Goal: Task Accomplishment & Management: Manage account settings

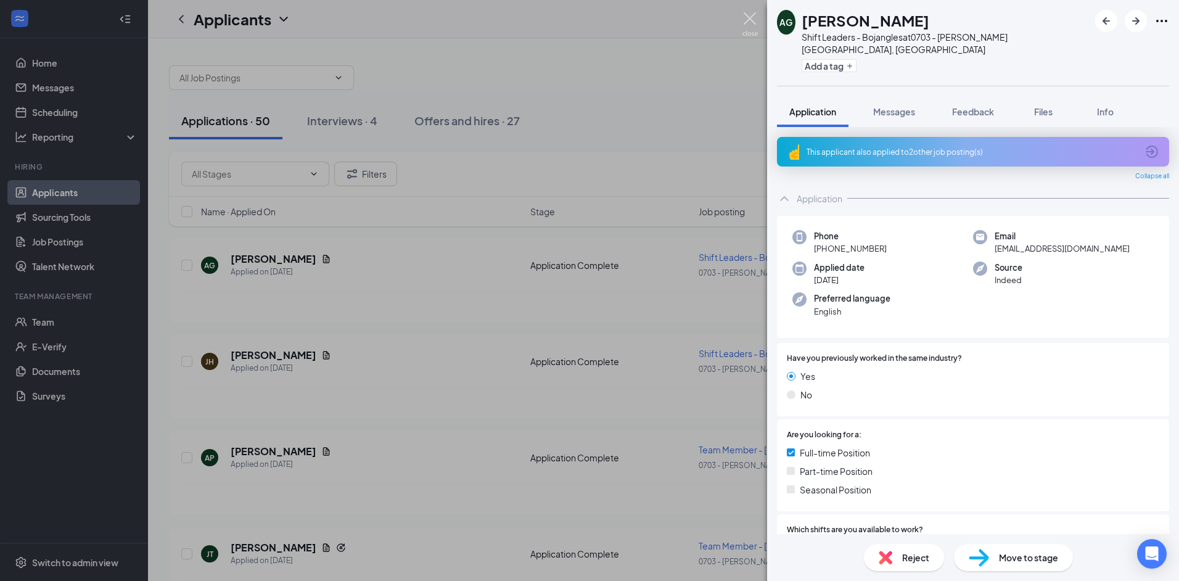
click at [745, 23] on img at bounding box center [749, 24] width 15 height 24
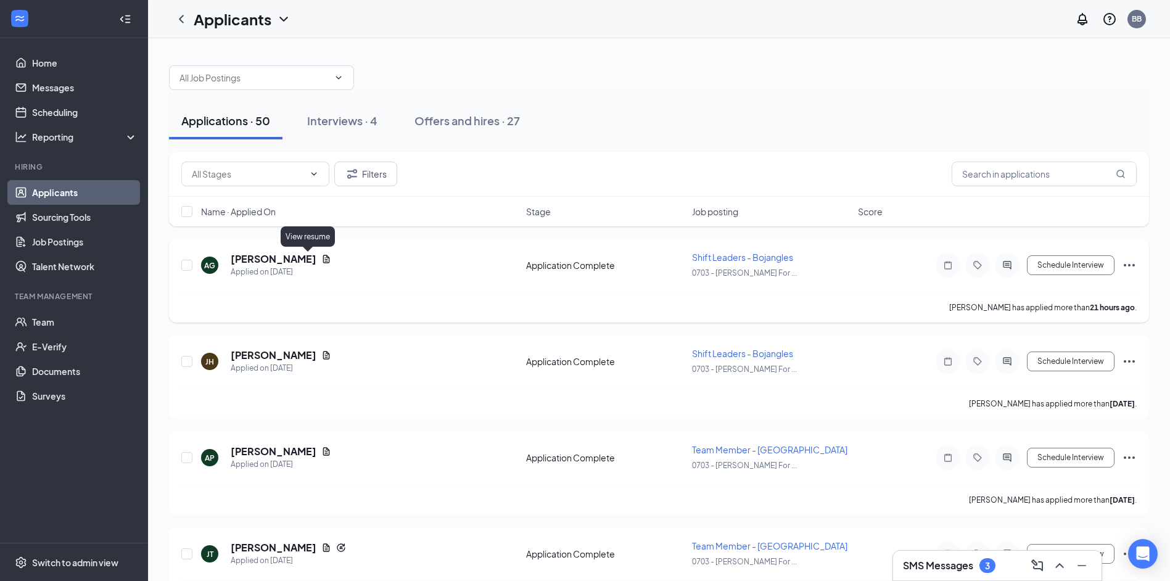
click at [321, 258] on icon "Document" at bounding box center [326, 259] width 10 height 10
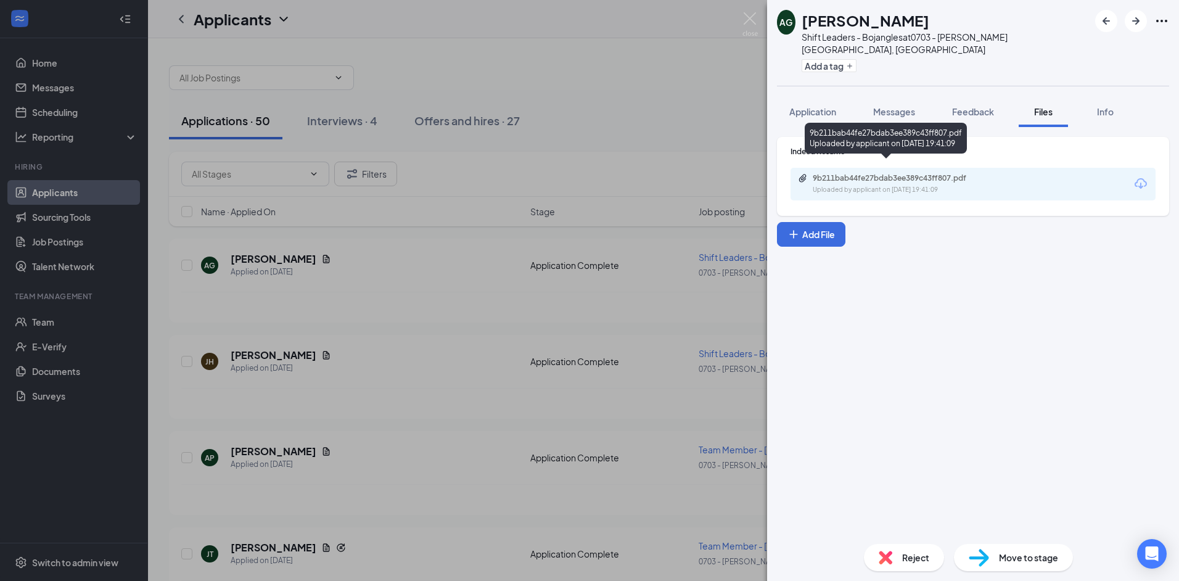
click at [872, 173] on div "9b211bab44fe27bdab3ee389c43ff807.pdf" at bounding box center [899, 178] width 173 height 10
click at [745, 19] on img at bounding box center [749, 24] width 15 height 24
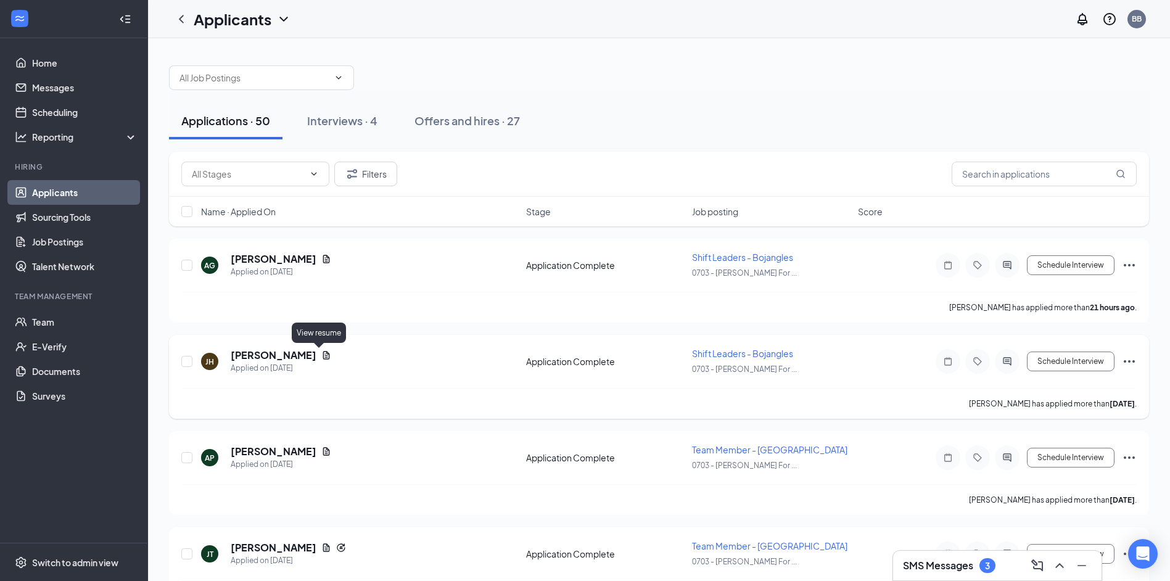
click at [323, 356] on icon "Document" at bounding box center [326, 355] width 7 height 8
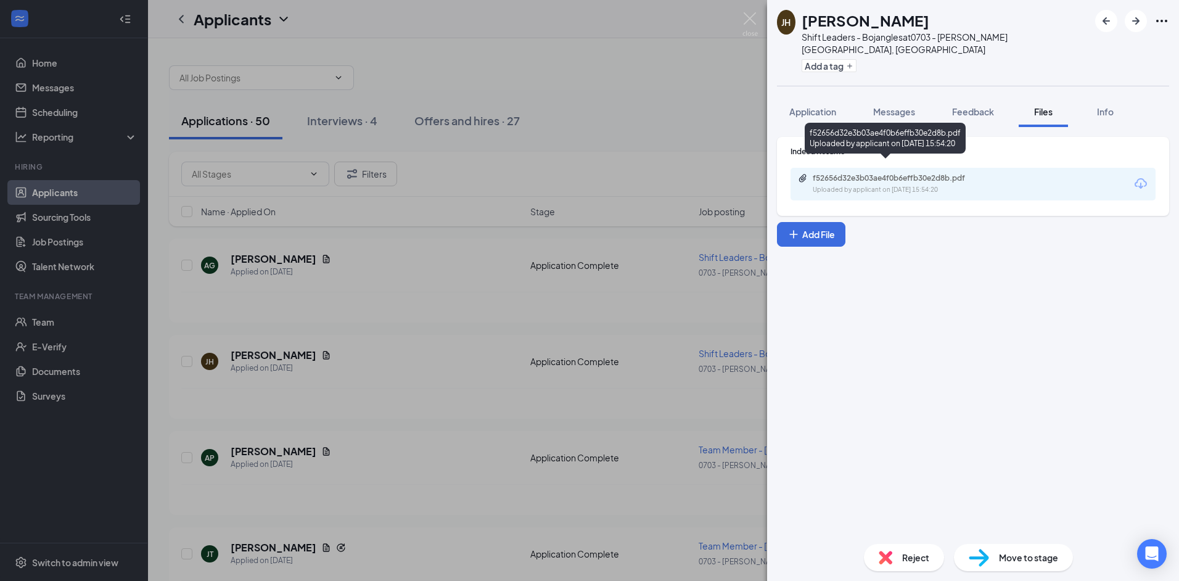
click at [946, 185] on div "Uploaded by applicant on [DATE] 15:54:20" at bounding box center [905, 190] width 185 height 10
click at [749, 19] on img at bounding box center [749, 24] width 15 height 24
